Goal: Check status: Check status

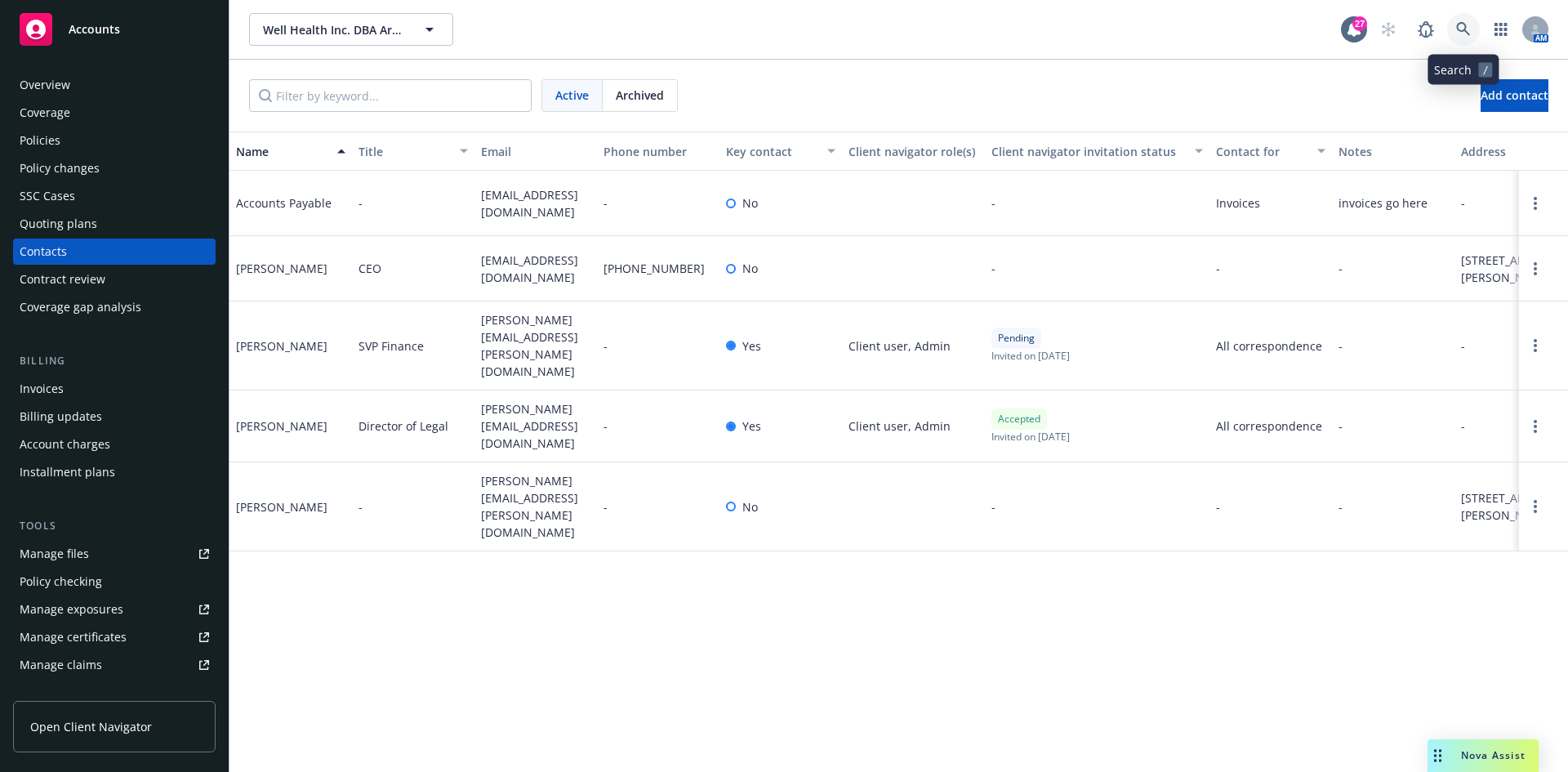
click at [1463, 30] on icon at bounding box center [1462, 29] width 14 height 14
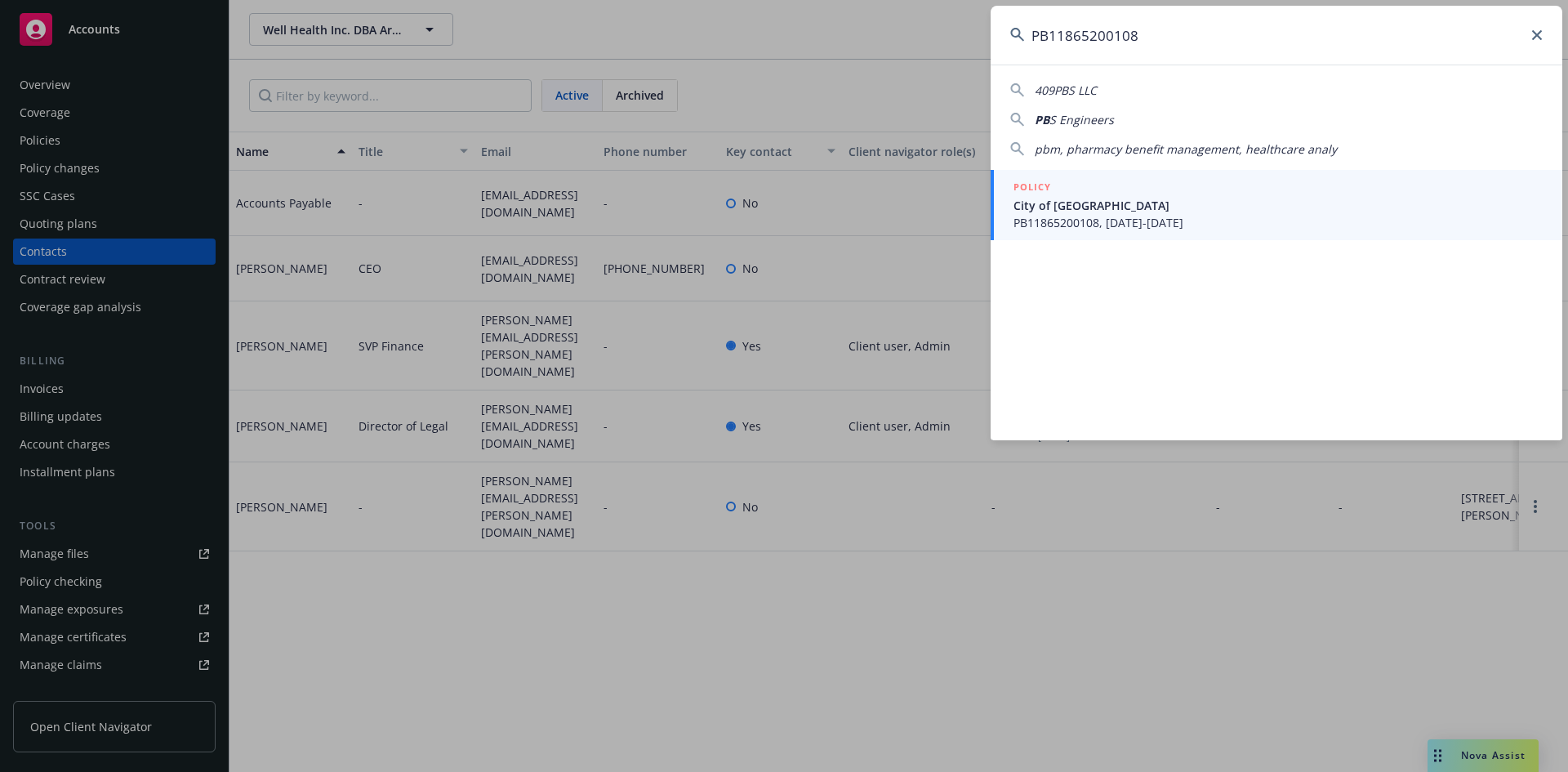
type input "PB11865200108"
click at [1136, 199] on span "City of [GEOGRAPHIC_DATA]" at bounding box center [1278, 206] width 529 height 17
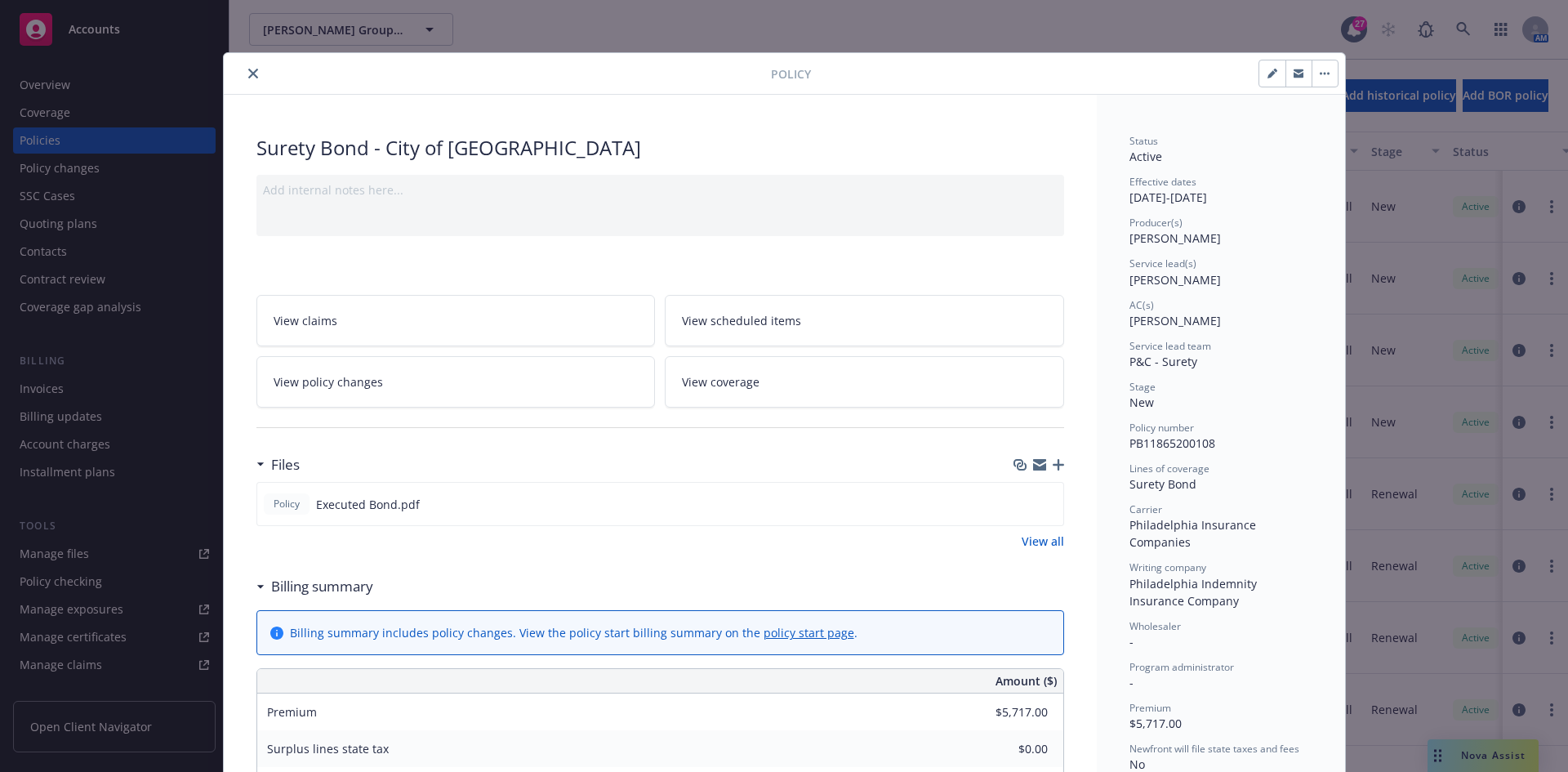
click at [1270, 73] on icon "button" at bounding box center [1272, 73] width 10 height 10
select select "NEW"
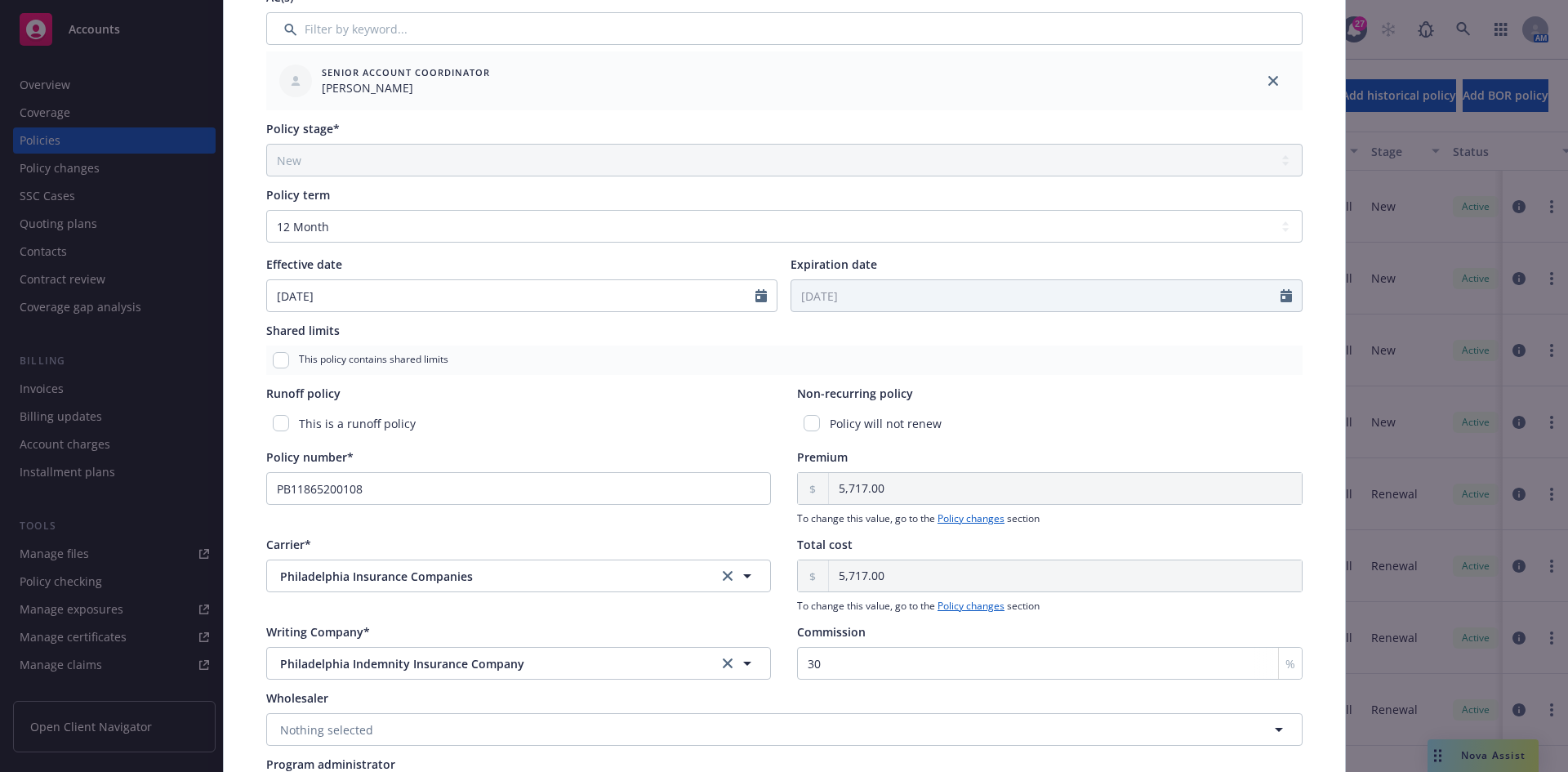
scroll to position [490, 0]
drag, startPoint x: 356, startPoint y: 214, endPoint x: 359, endPoint y: 223, distance: 9.5
click at [355, 215] on select "Select policy term 12 Month 6 Month 4 Month 3 Month 2 Month 1 Month 36 Month (3…" at bounding box center [784, 226] width 1037 height 33
select select "other"
click at [266, 210] on select "Select policy term 12 Month 6 Month 4 Month 3 Month 2 Month 1 Month 36 Month (3…" at bounding box center [784, 226] width 1037 height 33
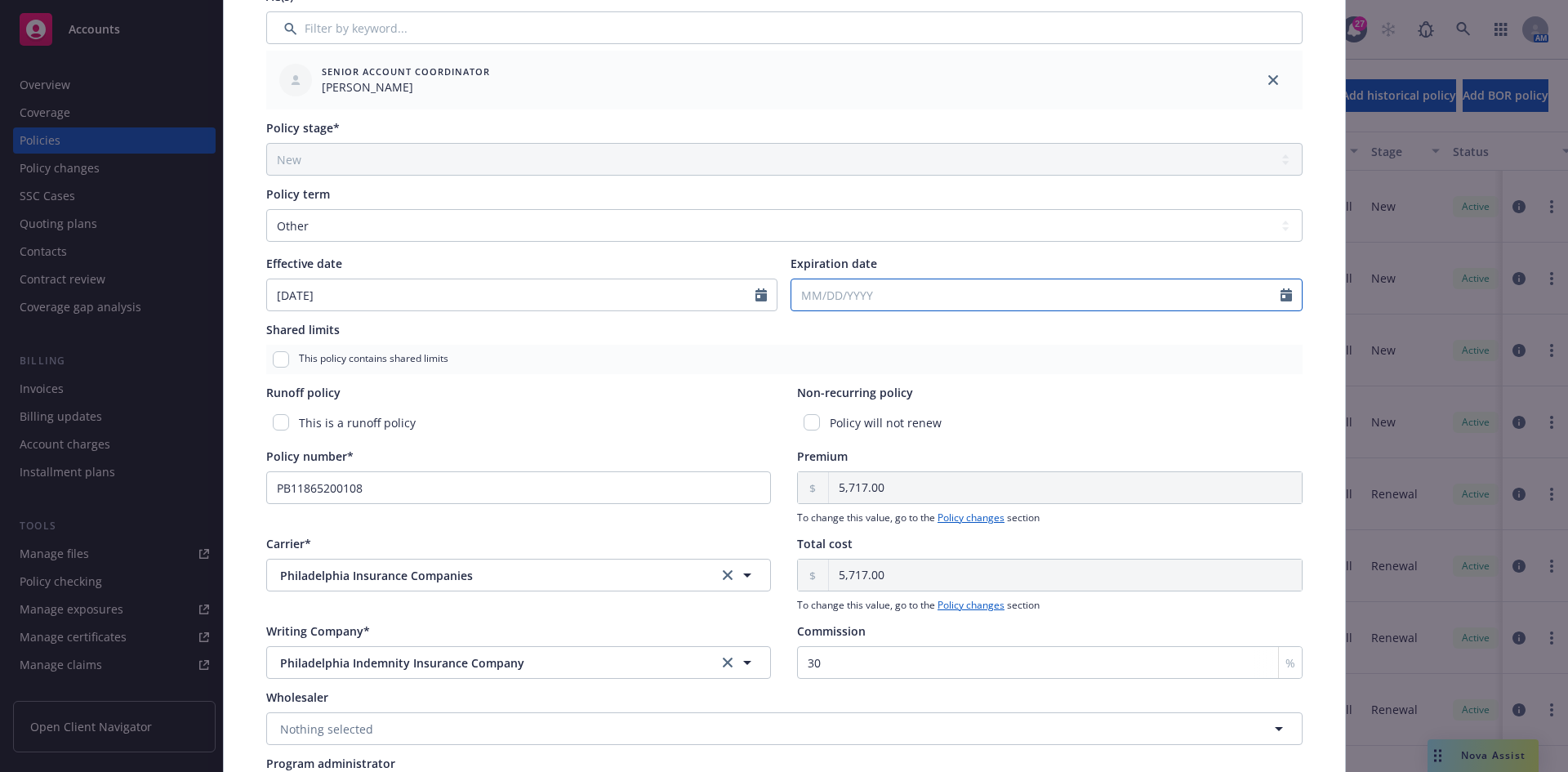
click at [802, 292] on input "Expiration date" at bounding box center [1036, 295] width 489 height 31
select select "9"
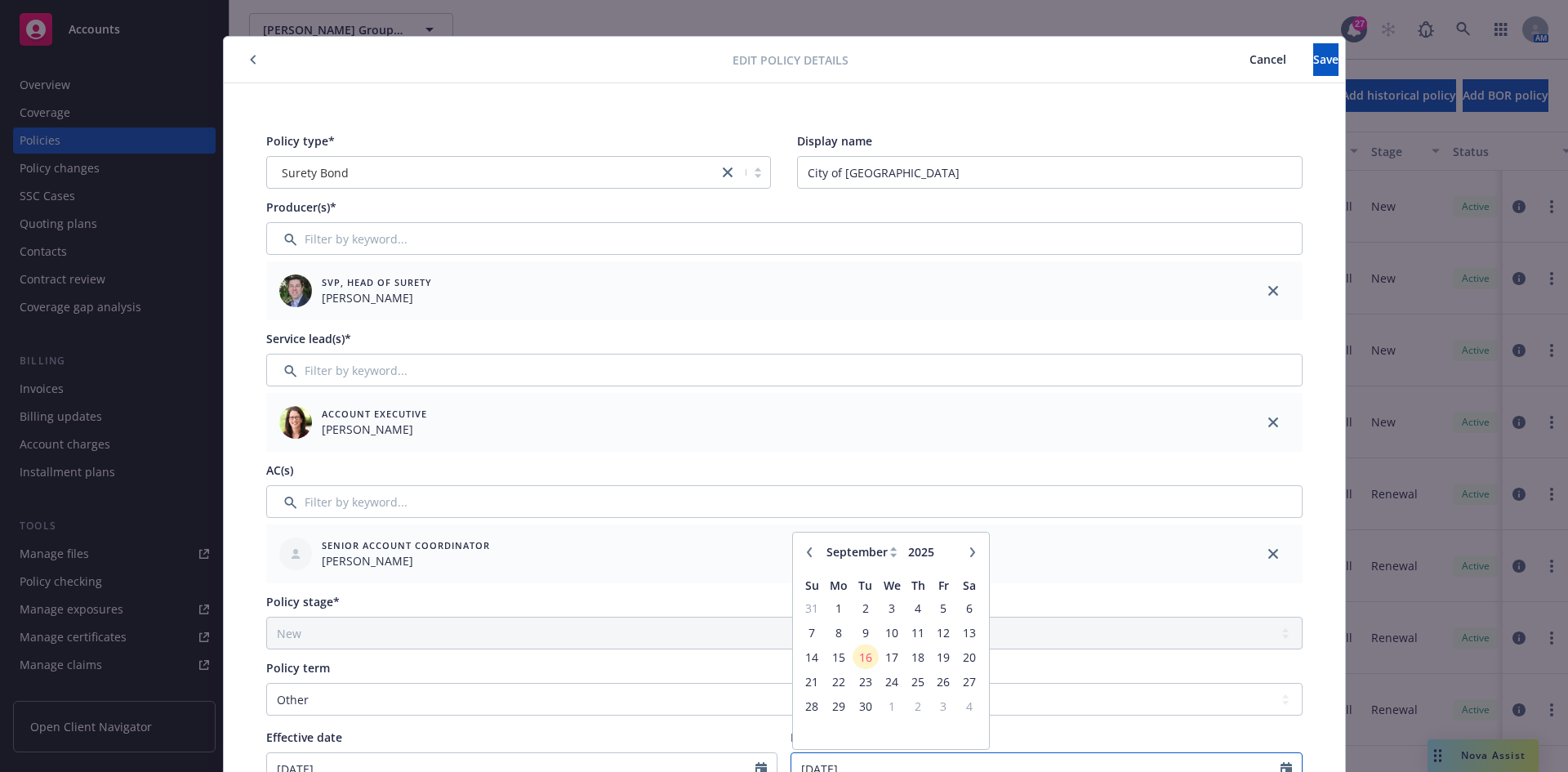
scroll to position [0, 0]
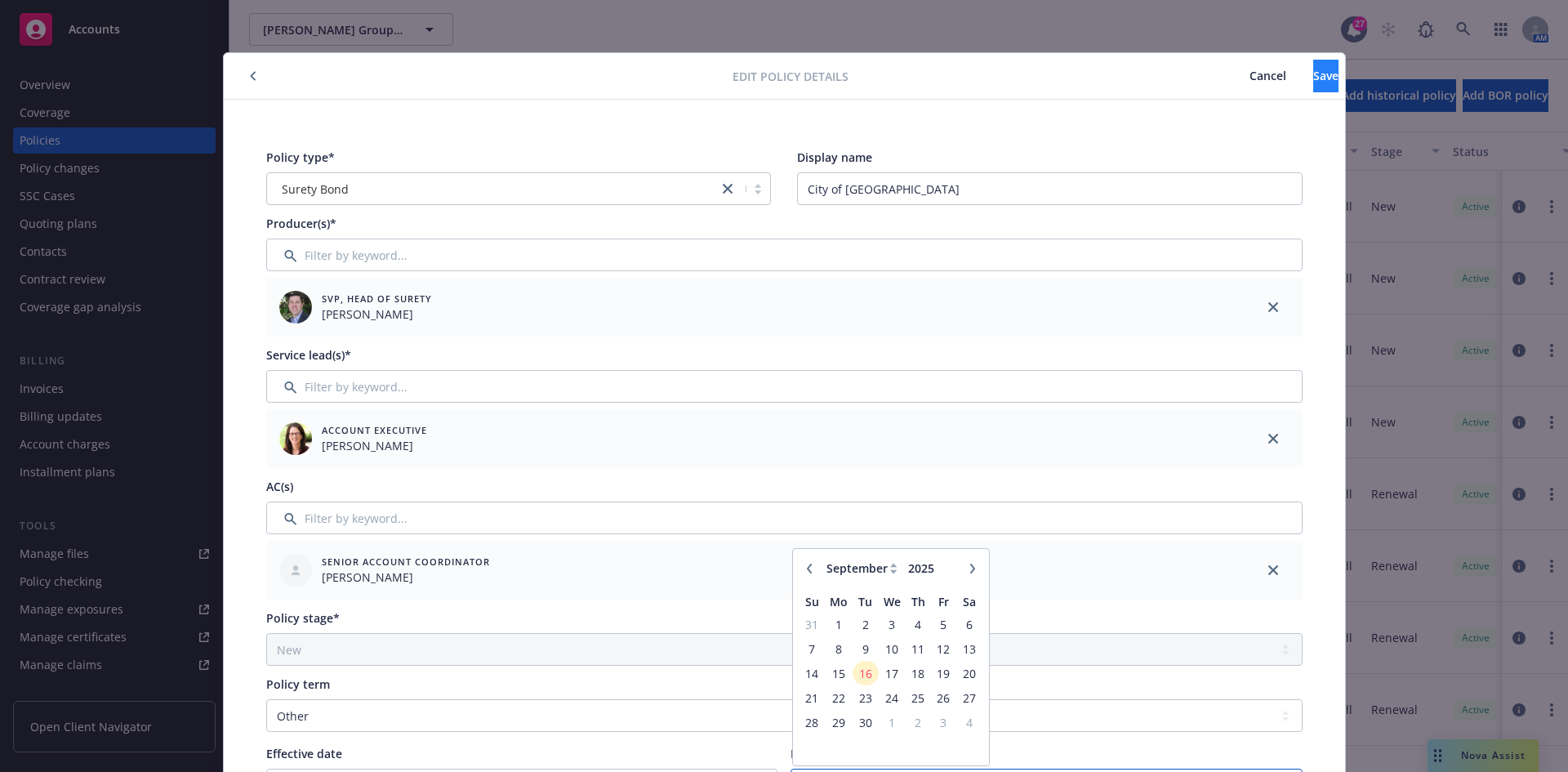
type input "[DATE]"
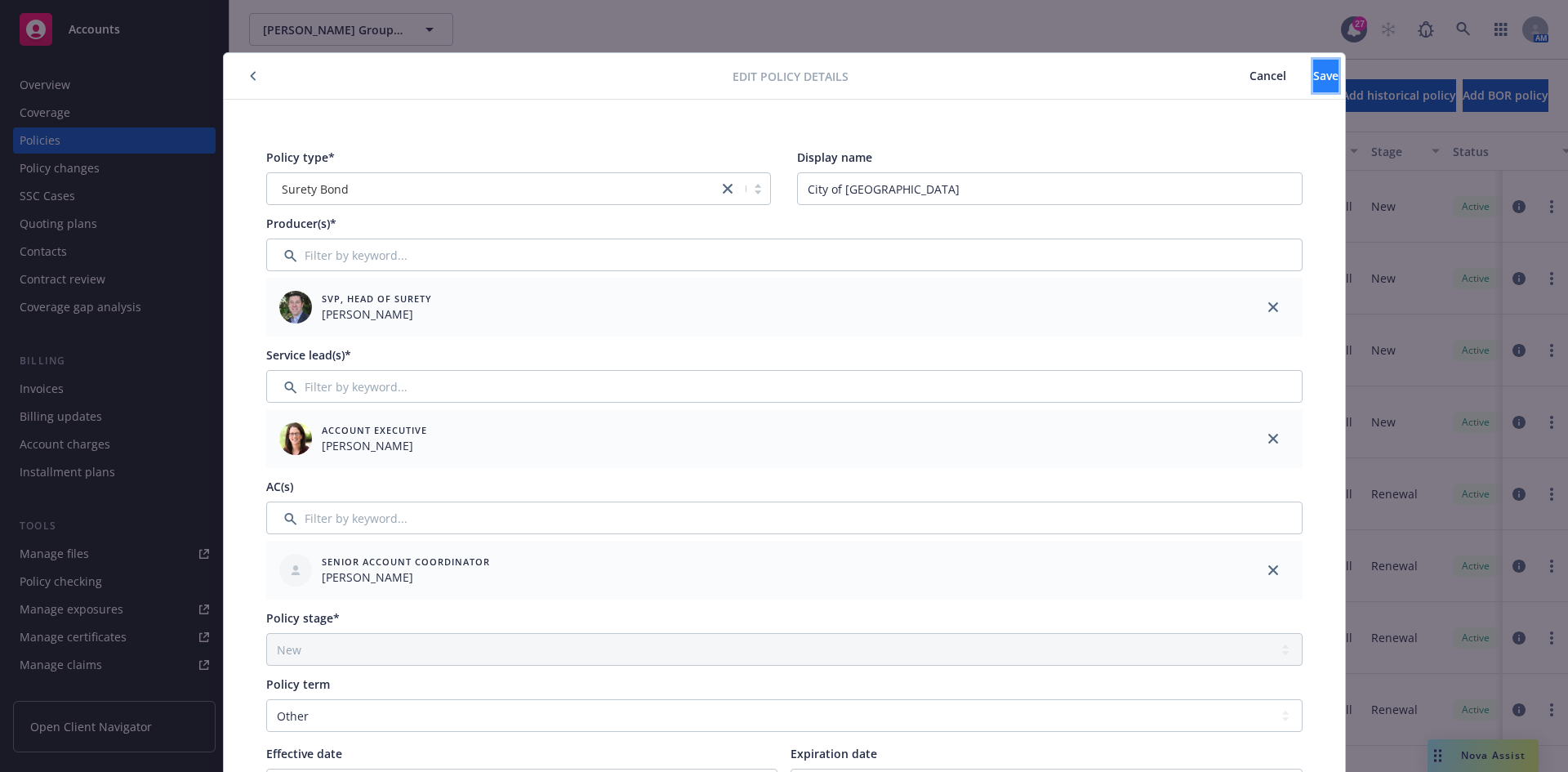
click at [1313, 79] on span "Save" at bounding box center [1326, 76] width 25 height 15
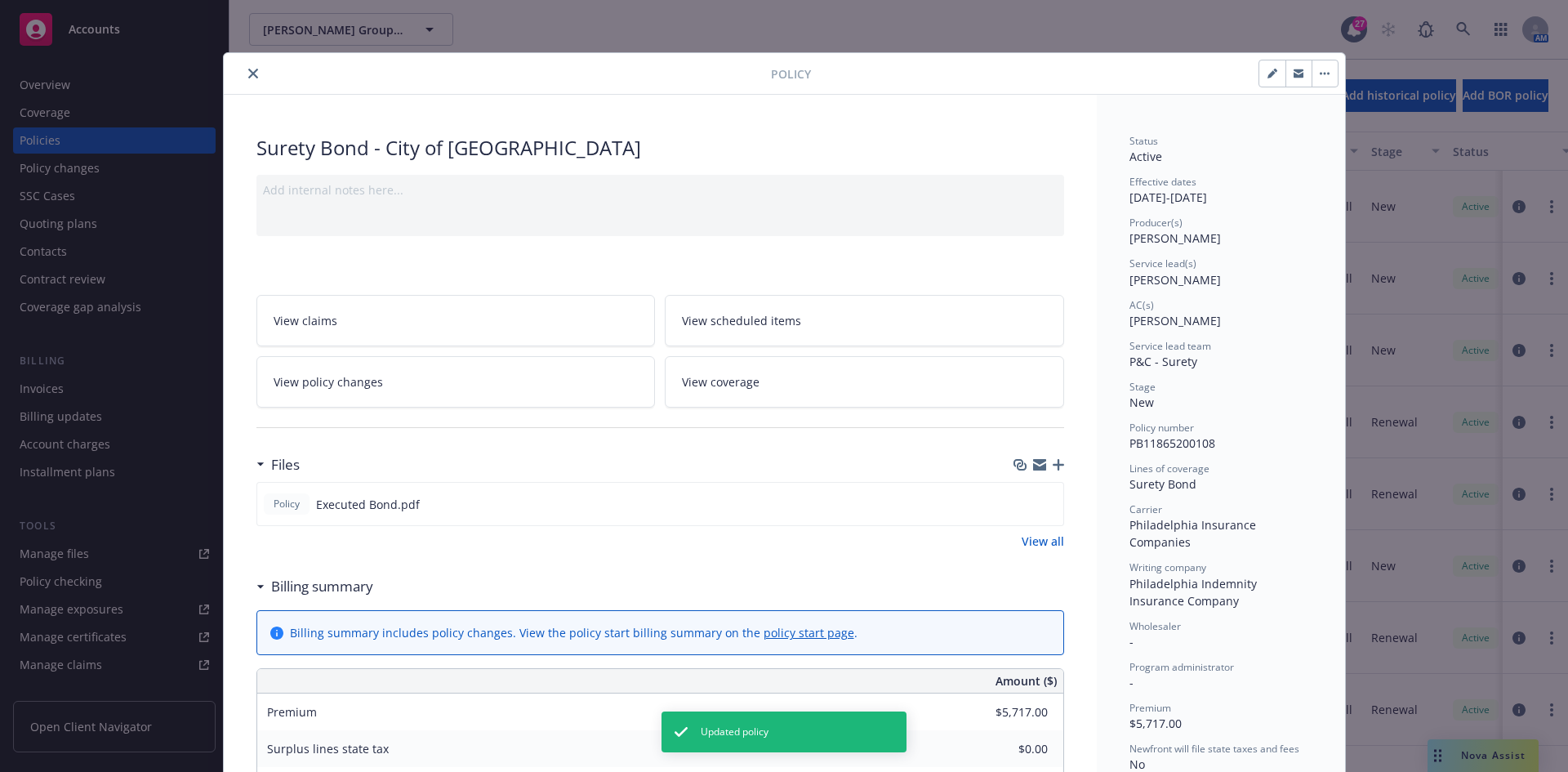
click at [257, 71] on div at bounding box center [501, 73] width 541 height 19
drag, startPoint x: 267, startPoint y: 76, endPoint x: 257, endPoint y: 79, distance: 10.4
click at [267, 76] on div at bounding box center [501, 73] width 541 height 19
click at [248, 75] on icon "close" at bounding box center [253, 73] width 10 height 10
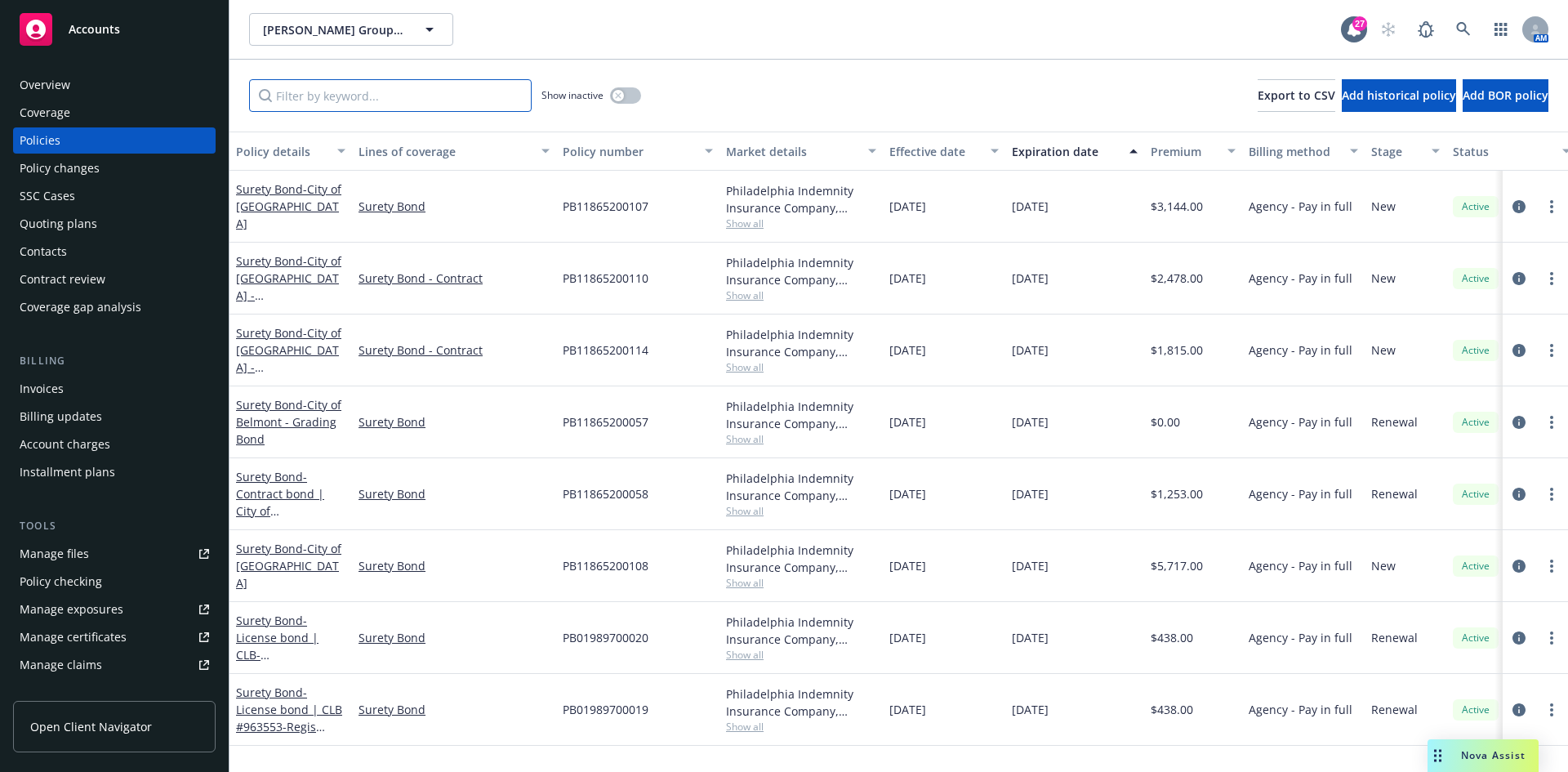
click at [305, 95] on input "Filter by keyword..." at bounding box center [390, 95] width 282 height 33
paste input "PB11865200107"
type input "PB11865200107"
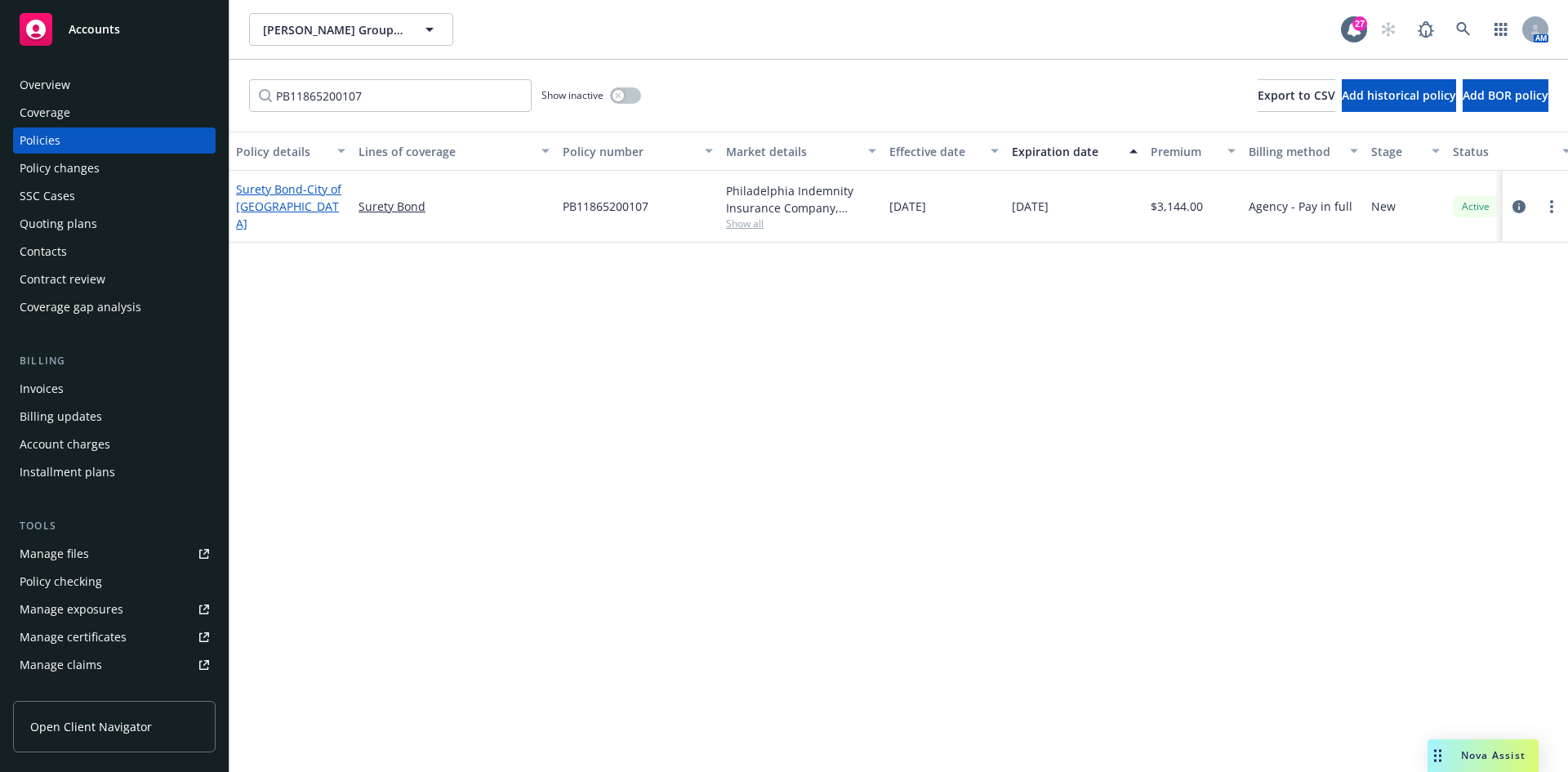
click at [266, 212] on span "- City of [GEOGRAPHIC_DATA]" at bounding box center [289, 207] width 106 height 50
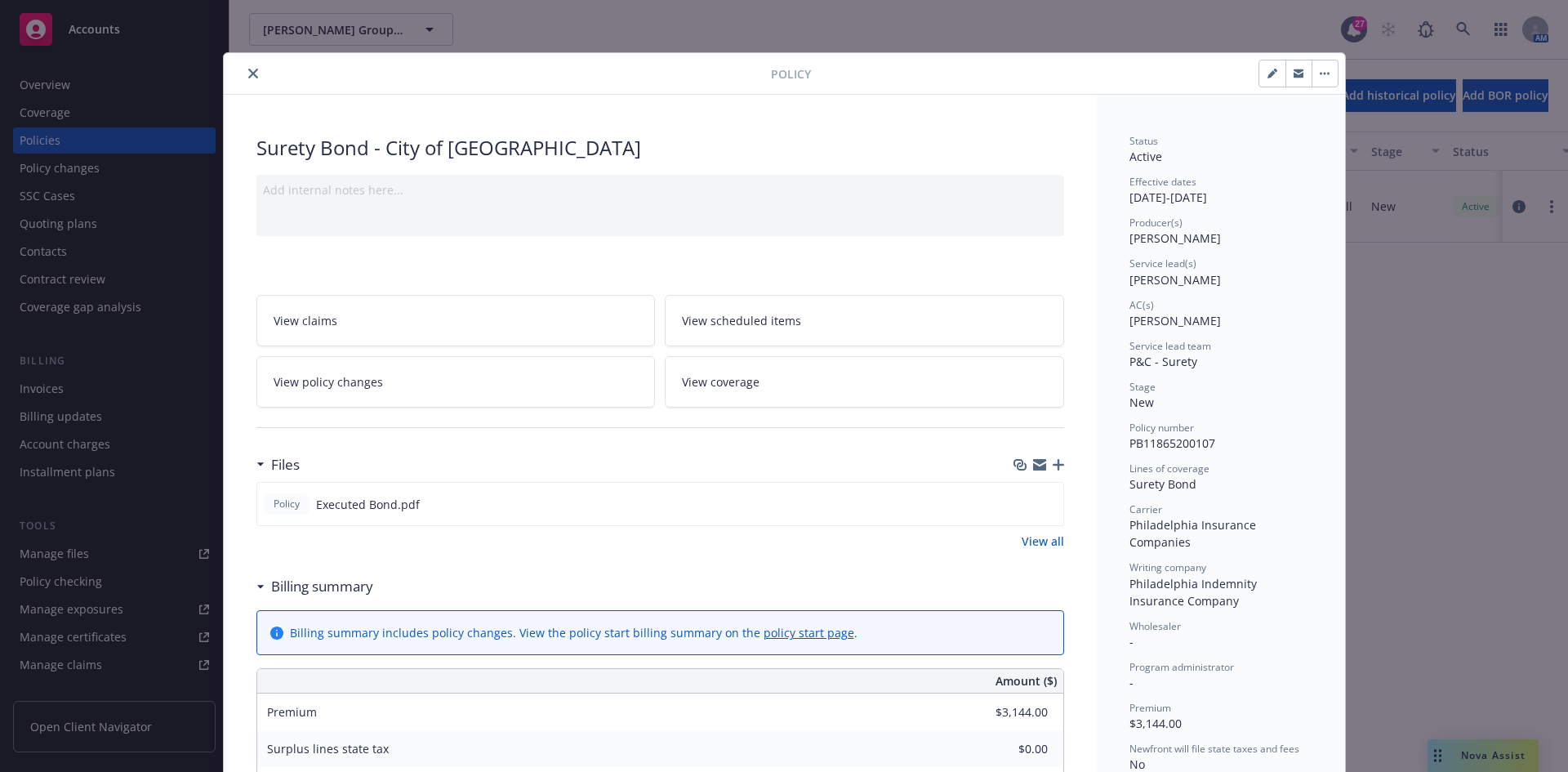
click at [1272, 70] on button "button" at bounding box center [1272, 73] width 26 height 26
select select "NEW"
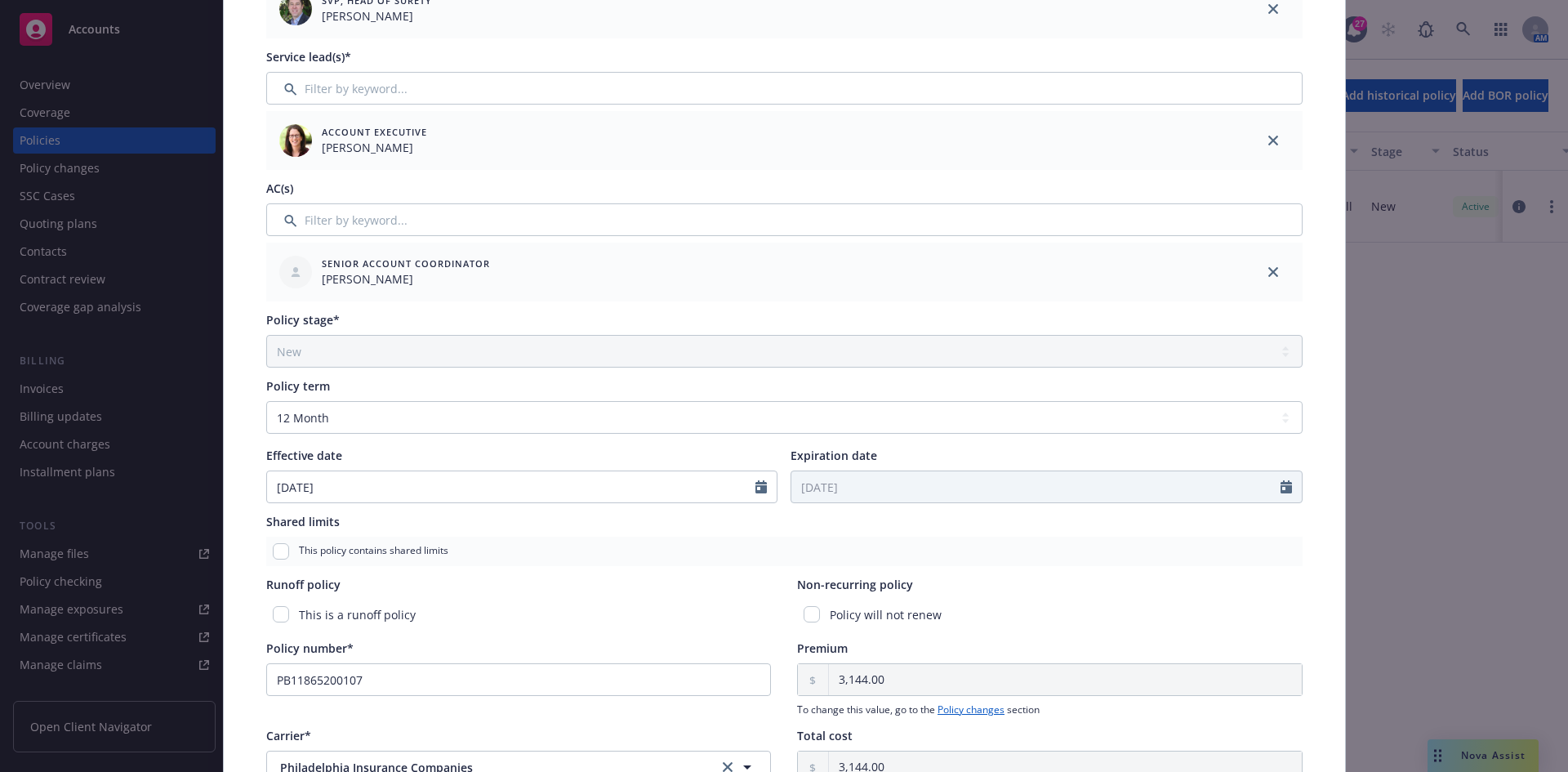
scroll to position [327, 0]
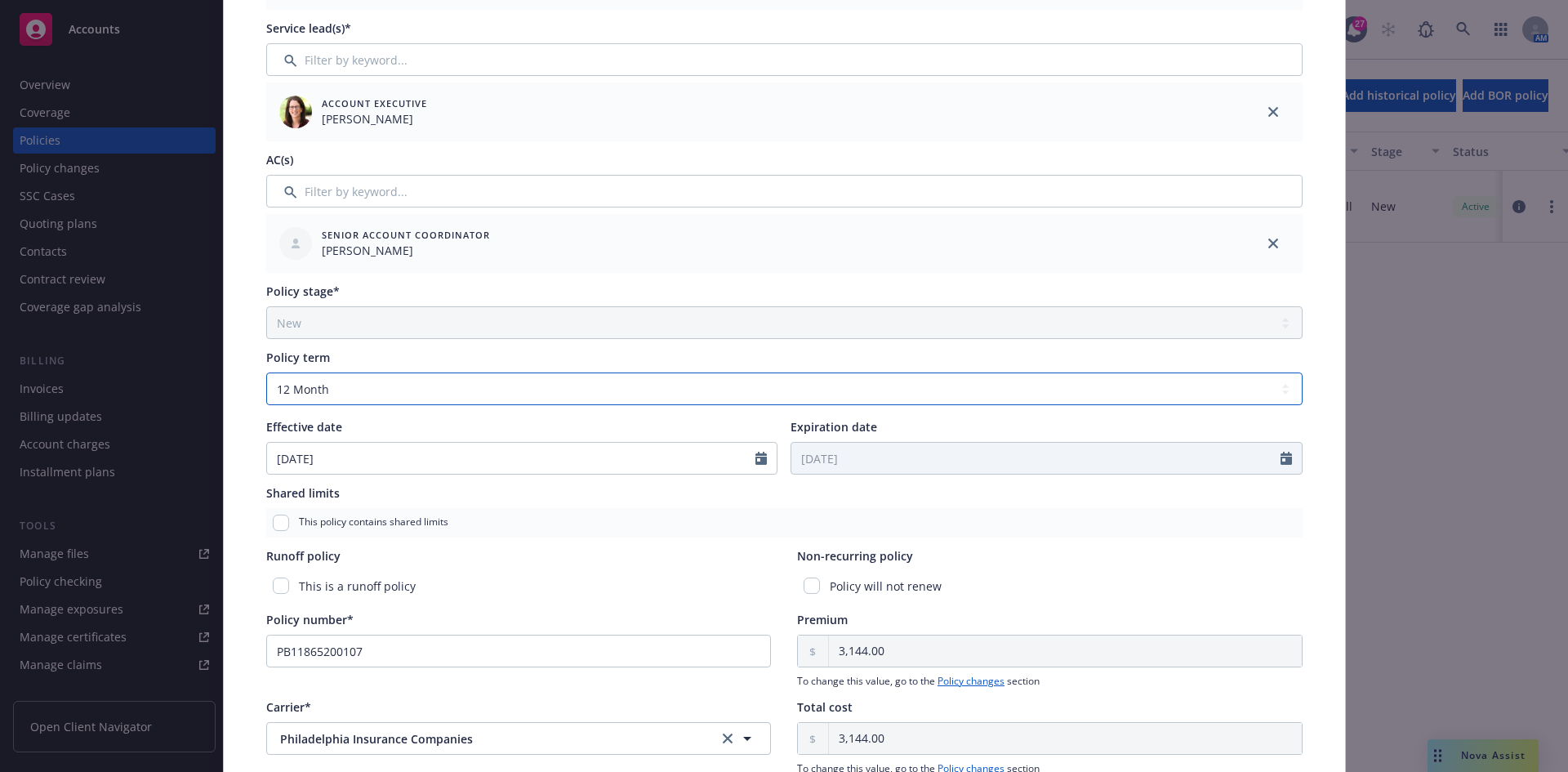
drag, startPoint x: 307, startPoint y: 384, endPoint x: 313, endPoint y: 402, distance: 19.0
click at [308, 384] on select "Select policy term 12 Month 6 Month 4 Month 3 Month 2 Month 1 Month 36 Month (3…" at bounding box center [784, 389] width 1037 height 33
select select "other"
click at [266, 373] on select "Select policy term 12 Month 6 Month 4 Month 3 Month 2 Month 1 Month 36 Month (3…" at bounding box center [784, 389] width 1037 height 33
click at [810, 465] on input "Expiration date" at bounding box center [1036, 459] width 489 height 31
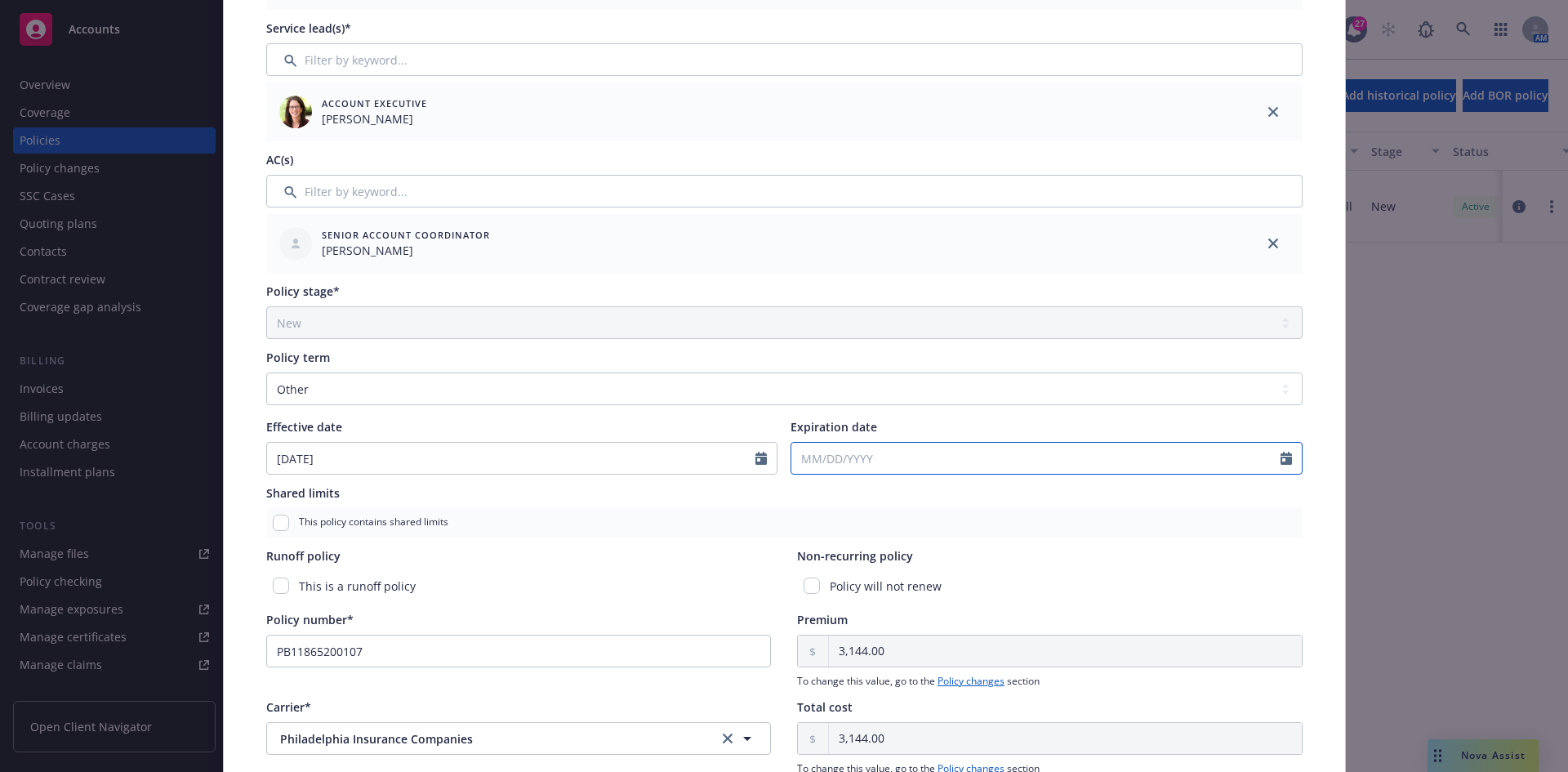
select select "9"
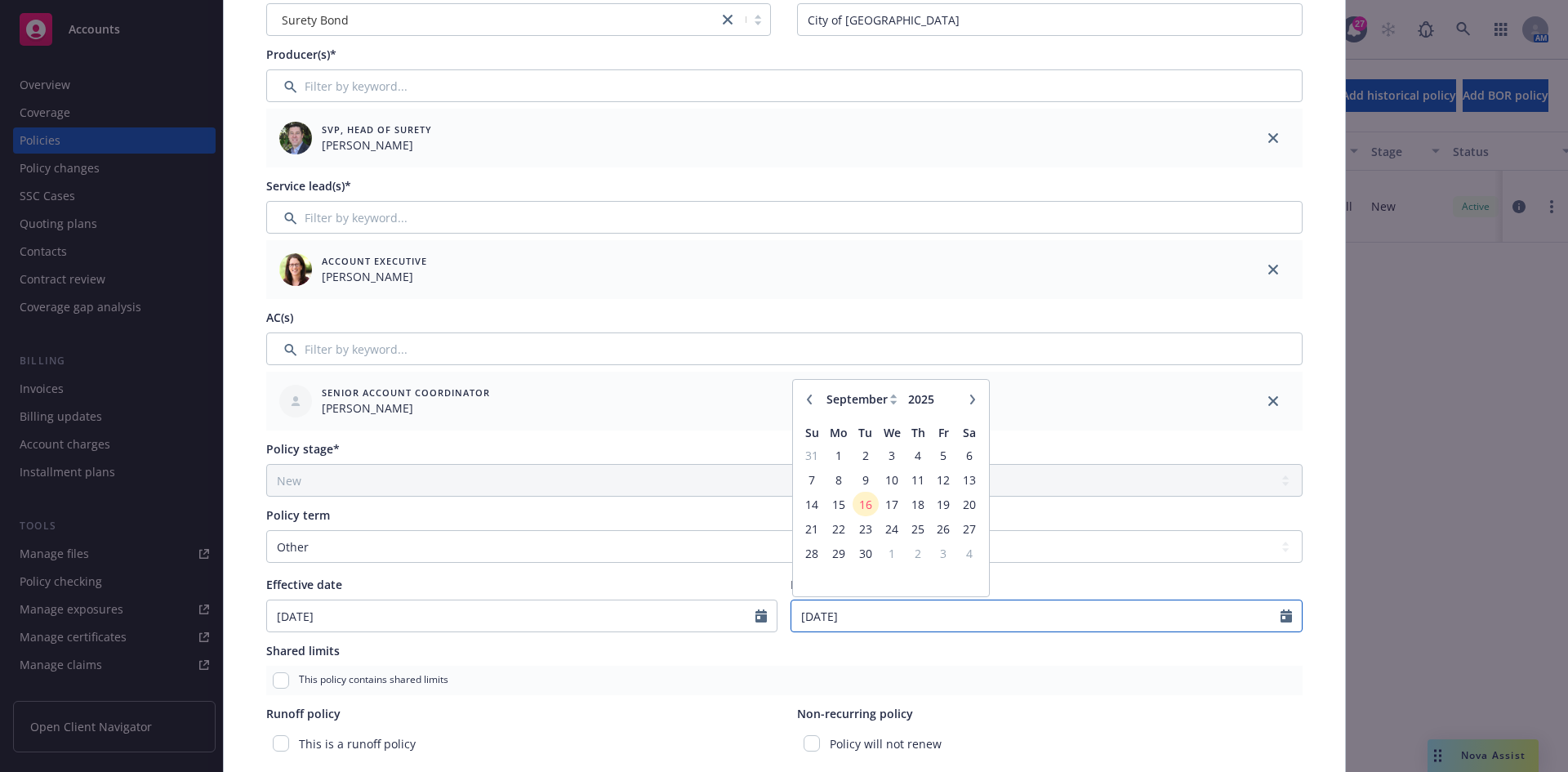
scroll to position [0, 0]
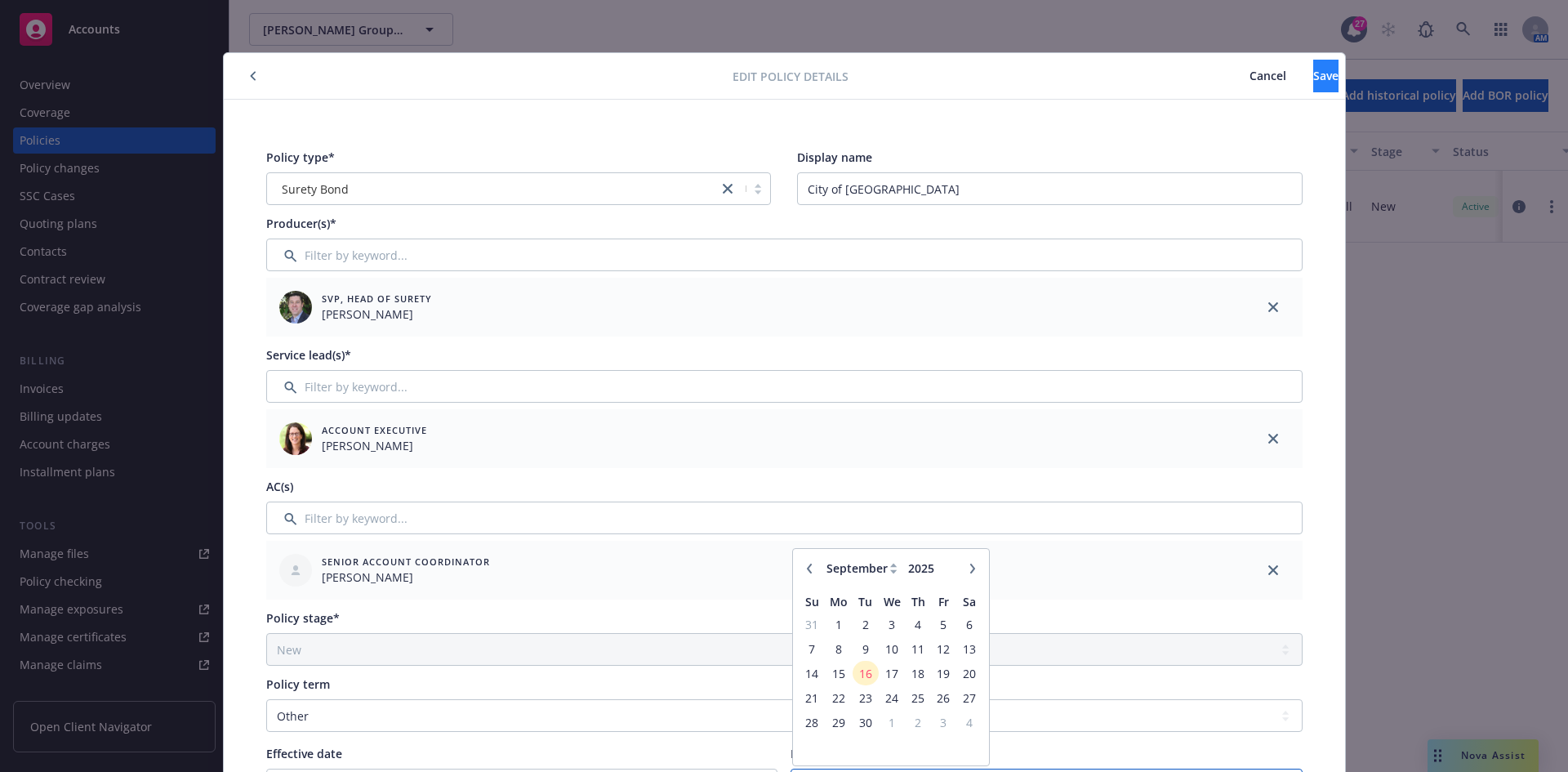
type input "[DATE]"
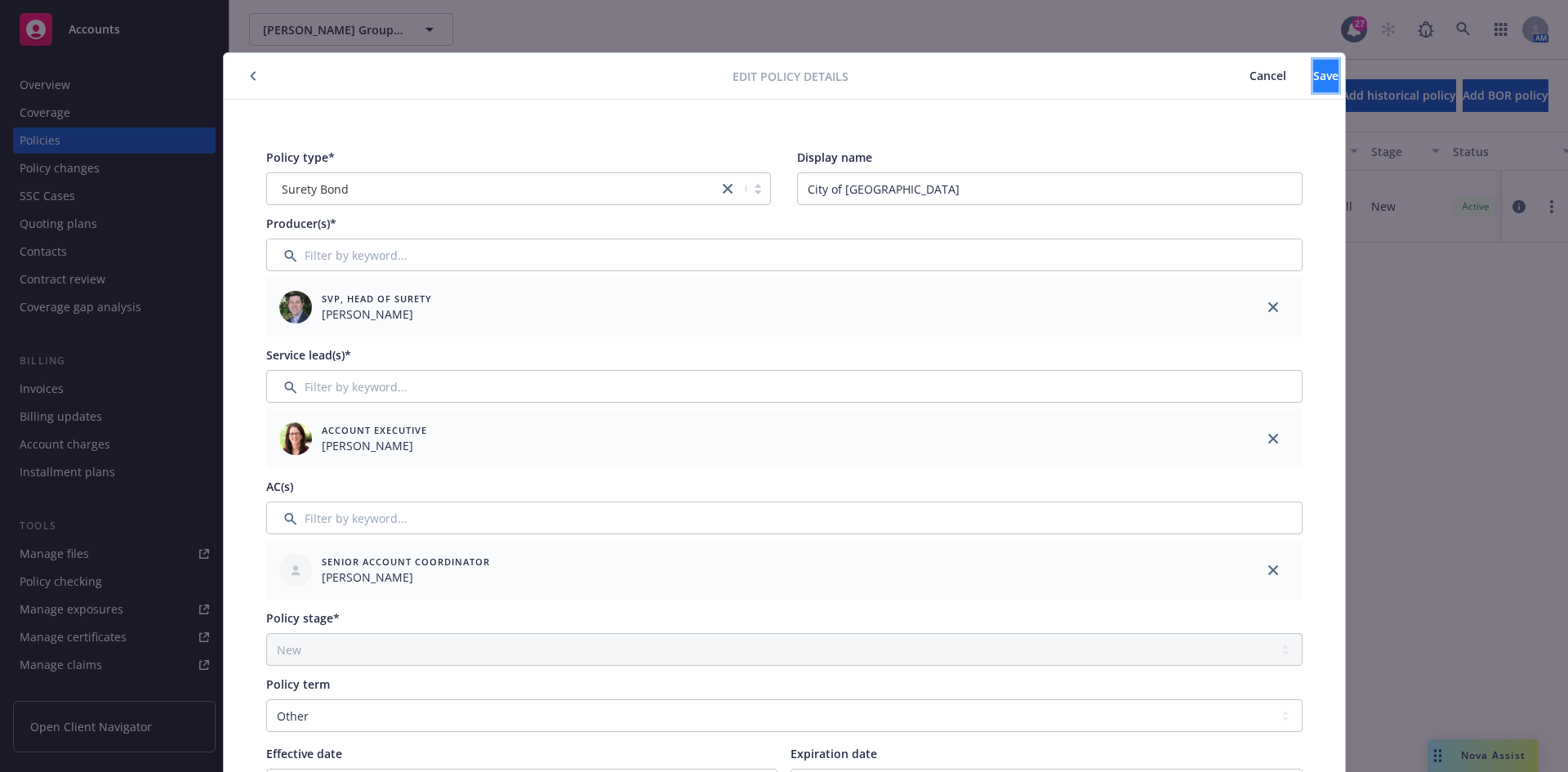
click at [1313, 73] on span "Save" at bounding box center [1326, 76] width 25 height 15
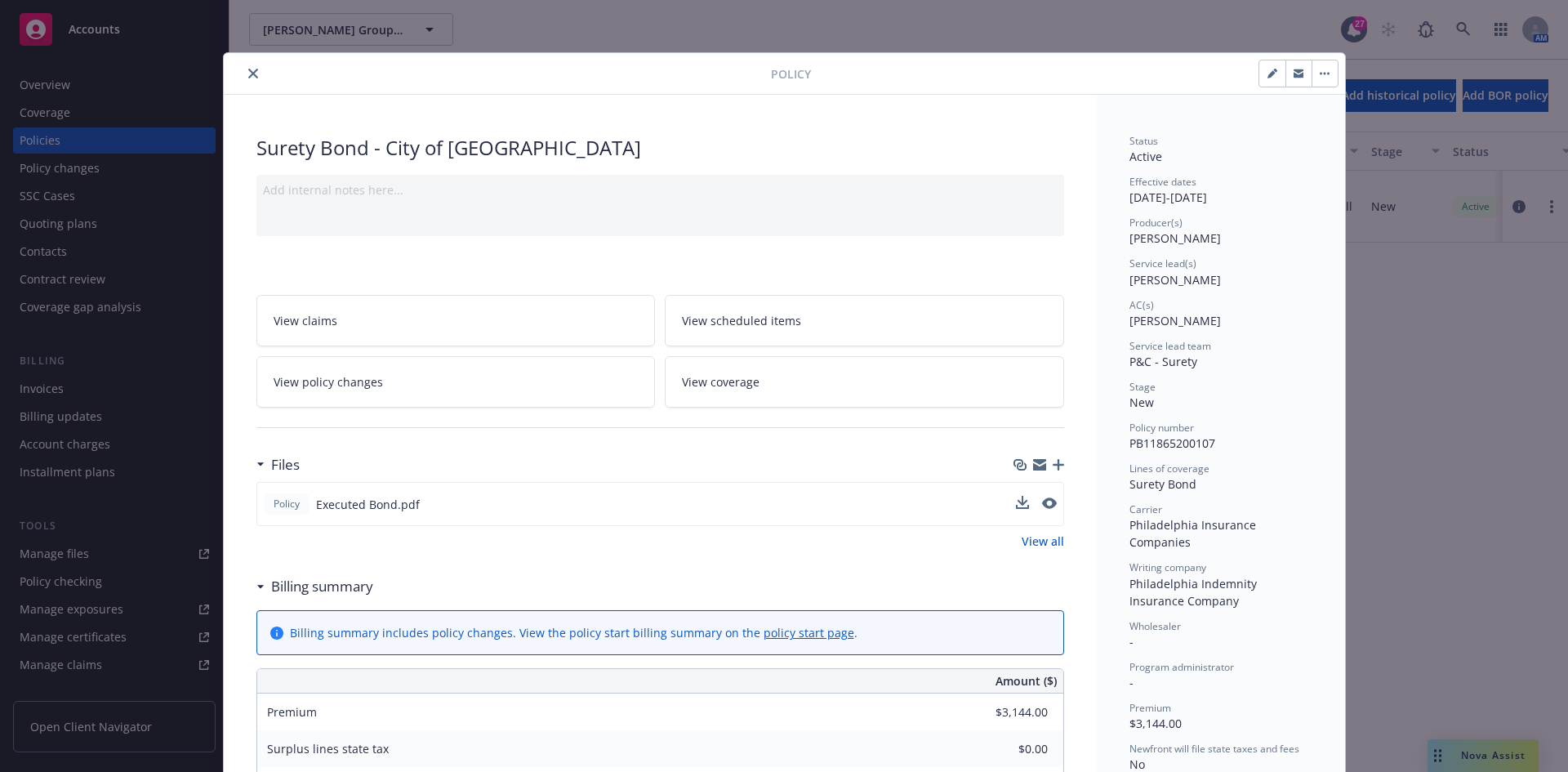
drag, startPoint x: 257, startPoint y: 485, endPoint x: 317, endPoint y: 487, distance: 60.0
click at [257, 485] on div "Policy Executed Bond.pdf" at bounding box center [660, 504] width 808 height 44
